Goal: Information Seeking & Learning: Learn about a topic

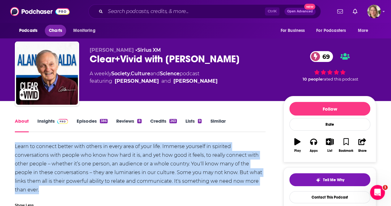
click at [55, 30] on span "Charts" at bounding box center [55, 30] width 13 height 9
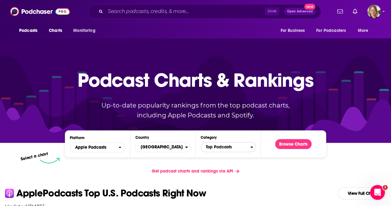
click at [224, 150] on span "Top Podcasts" at bounding box center [226, 147] width 50 height 11
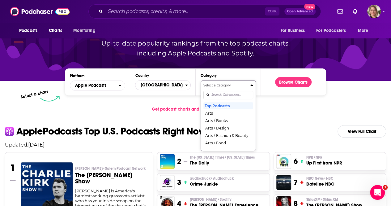
click at [218, 93] on div "Select a Category Top Podcasts Arts Arts / Books Arts / Design Arts / Fashion &…" at bounding box center [229, 115] width 50 height 65
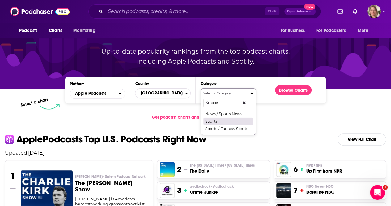
type input "sport"
click at [215, 119] on button "Sports" at bounding box center [229, 120] width 50 height 7
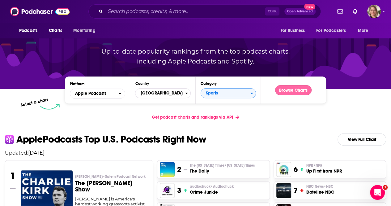
click at [287, 90] on button "Browse Charts" at bounding box center [293, 90] width 37 height 10
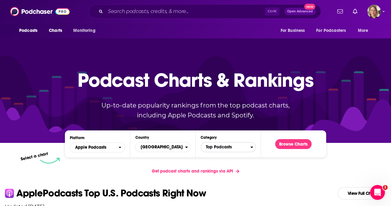
click at [232, 146] on span "Top Podcasts" at bounding box center [226, 147] width 50 height 11
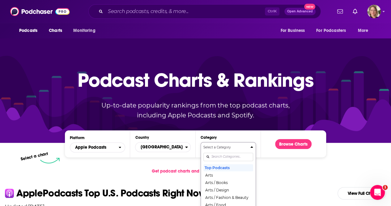
click at [227, 158] on div "Select a Category Top Podcasts Arts Arts / Books Arts / Design Arts / Fashion &…" at bounding box center [229, 177] width 50 height 65
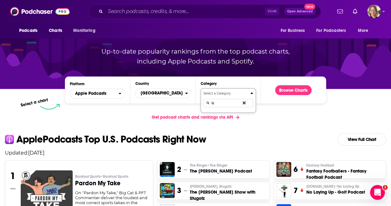
type input "l"
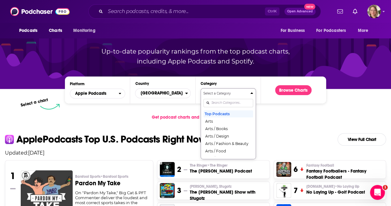
type input "q"
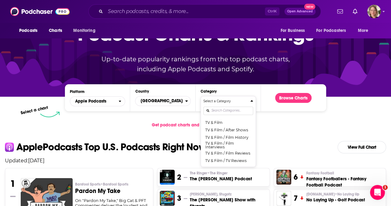
scroll to position [23, 0]
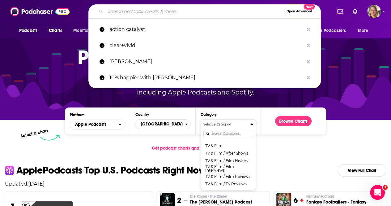
click at [129, 7] on input "Search podcasts, credits, & more..." at bounding box center [195, 11] width 179 height 10
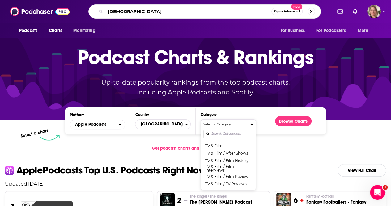
type input "[DEMOGRAPHIC_DATA]"
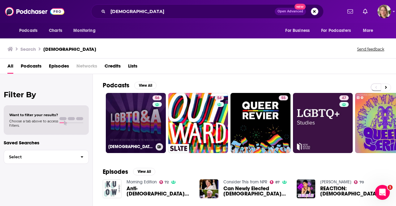
click at [138, 121] on link "56 [DEMOGRAPHIC_DATA]&A" at bounding box center [136, 123] width 60 height 60
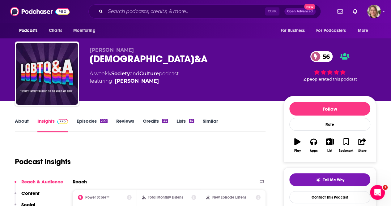
click at [22, 119] on link "About" at bounding box center [22, 125] width 14 height 14
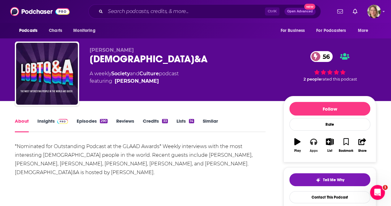
click at [314, 138] on icon "button" at bounding box center [313, 141] width 7 height 7
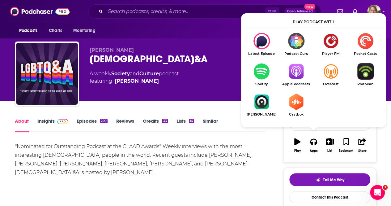
click at [295, 71] on img "Show Listen On dropdown" at bounding box center [296, 71] width 35 height 16
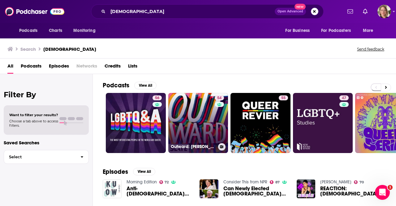
click at [213, 123] on link "54 Outward: [PERSON_NAME]'s [DEMOGRAPHIC_DATA] podcast" at bounding box center [198, 123] width 60 height 60
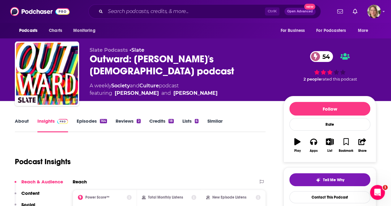
click at [26, 121] on link "About" at bounding box center [22, 125] width 14 height 14
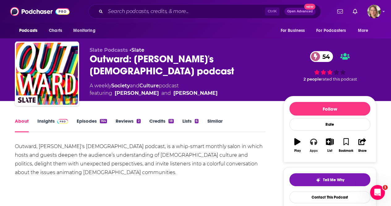
click at [314, 145] on button "Apps" at bounding box center [314, 145] width 16 height 22
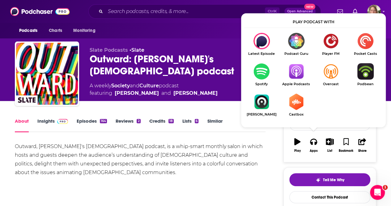
click at [300, 71] on img "Show Listen On dropdown" at bounding box center [296, 71] width 35 height 16
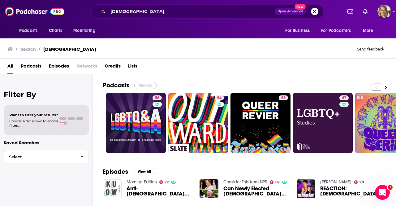
click at [146, 83] on button "View All" at bounding box center [145, 85] width 22 height 7
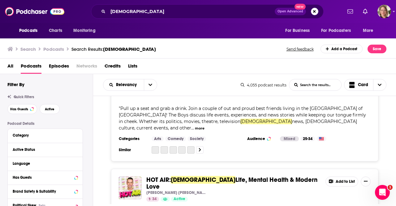
scroll to position [1949, 0]
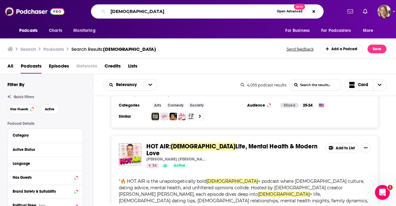
drag, startPoint x: 151, startPoint y: 9, endPoint x: 62, endPoint y: 10, distance: 89.1
click at [63, 11] on div "Podcasts Charts Monitoring [DEMOGRAPHIC_DATA] Open Advanced New For Business Fo…" at bounding box center [198, 11] width 396 height 23
type input "Trans"
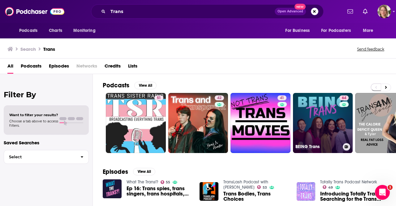
click at [333, 127] on link "64 BEING Trans" at bounding box center [323, 123] width 60 height 60
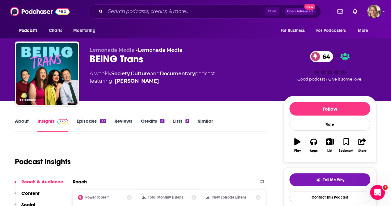
click at [21, 122] on link "About" at bounding box center [22, 125] width 14 height 14
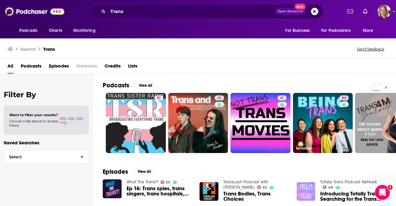
click at [382, 84] on button at bounding box center [386, 88] width 10 height 8
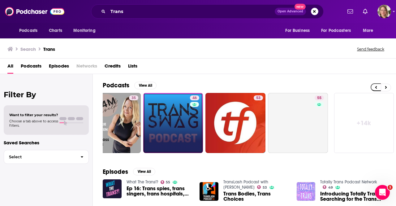
scroll to position [0, 275]
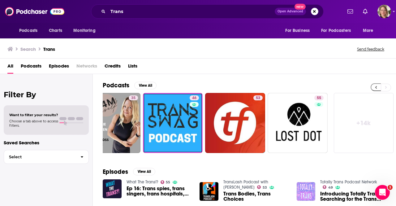
click at [378, 86] on button at bounding box center [376, 87] width 10 height 8
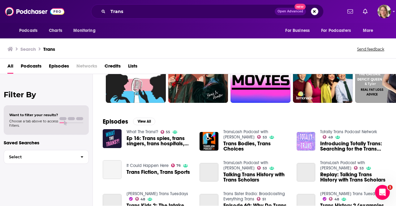
scroll to position [124, 0]
